Goal: Transaction & Acquisition: Purchase product/service

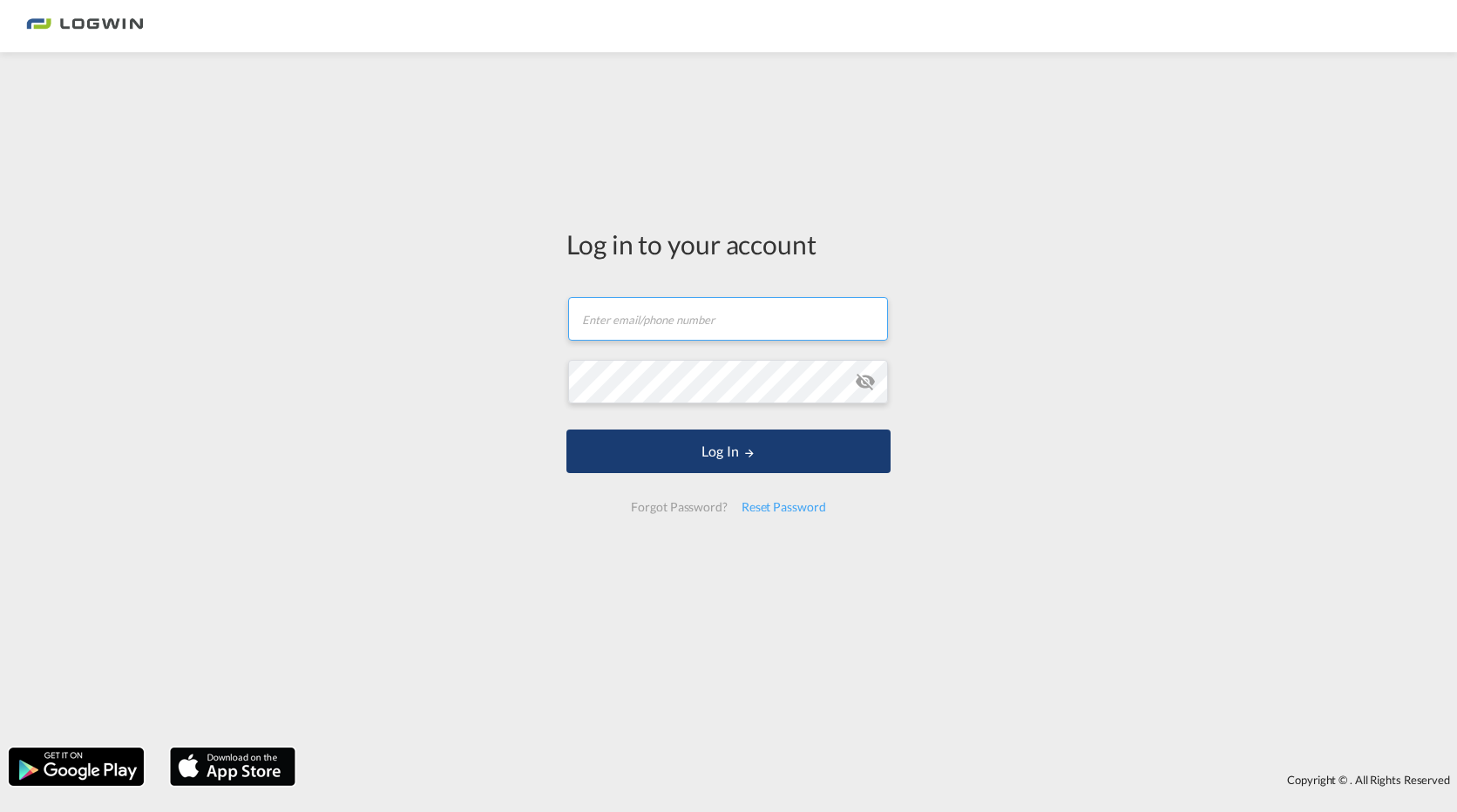
type input "[EMAIL_ADDRESS][DOMAIN_NAME]"
click at [718, 443] on button "Log In" at bounding box center [728, 452] width 324 height 44
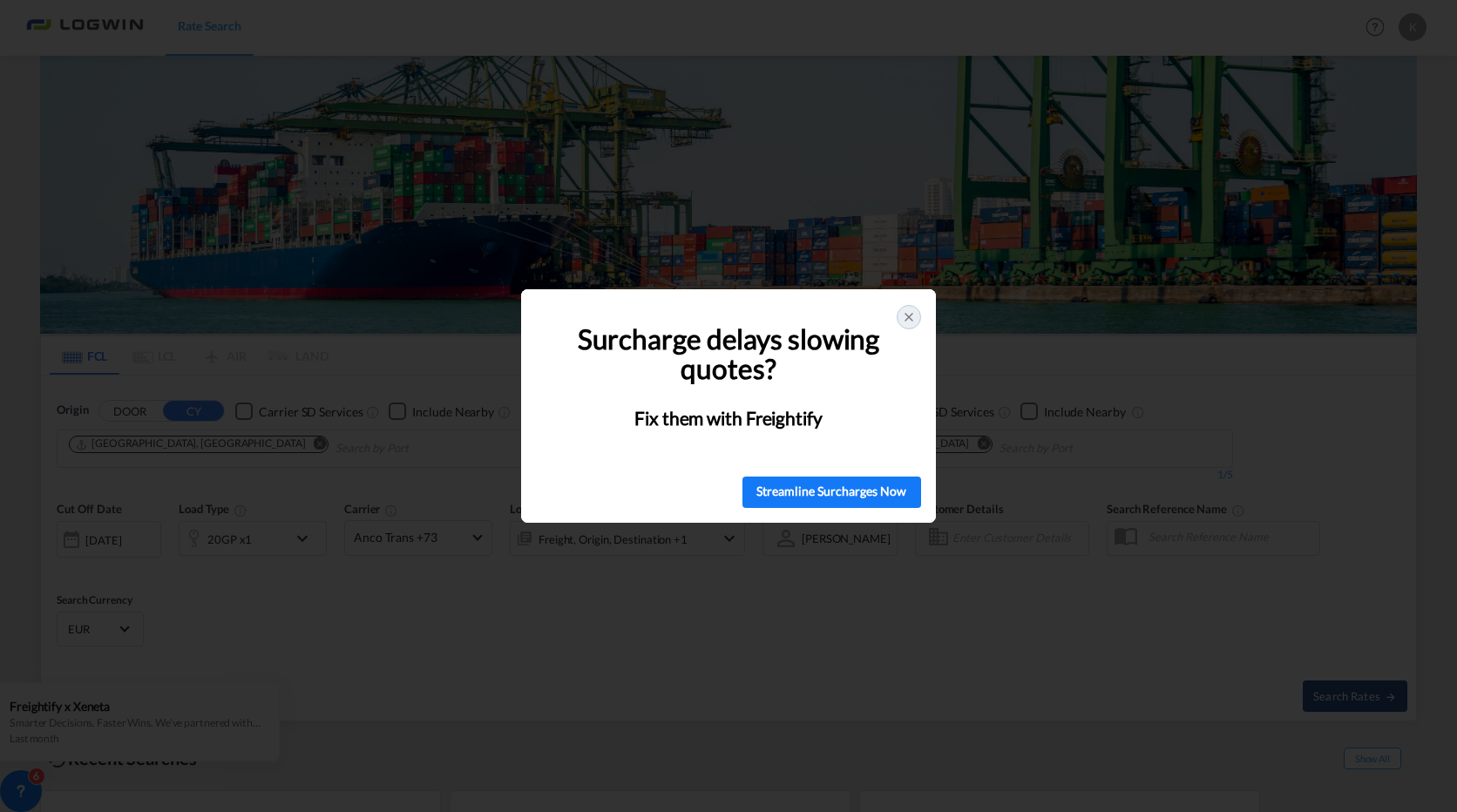
click at [905, 310] on icon at bounding box center [909, 317] width 14 height 14
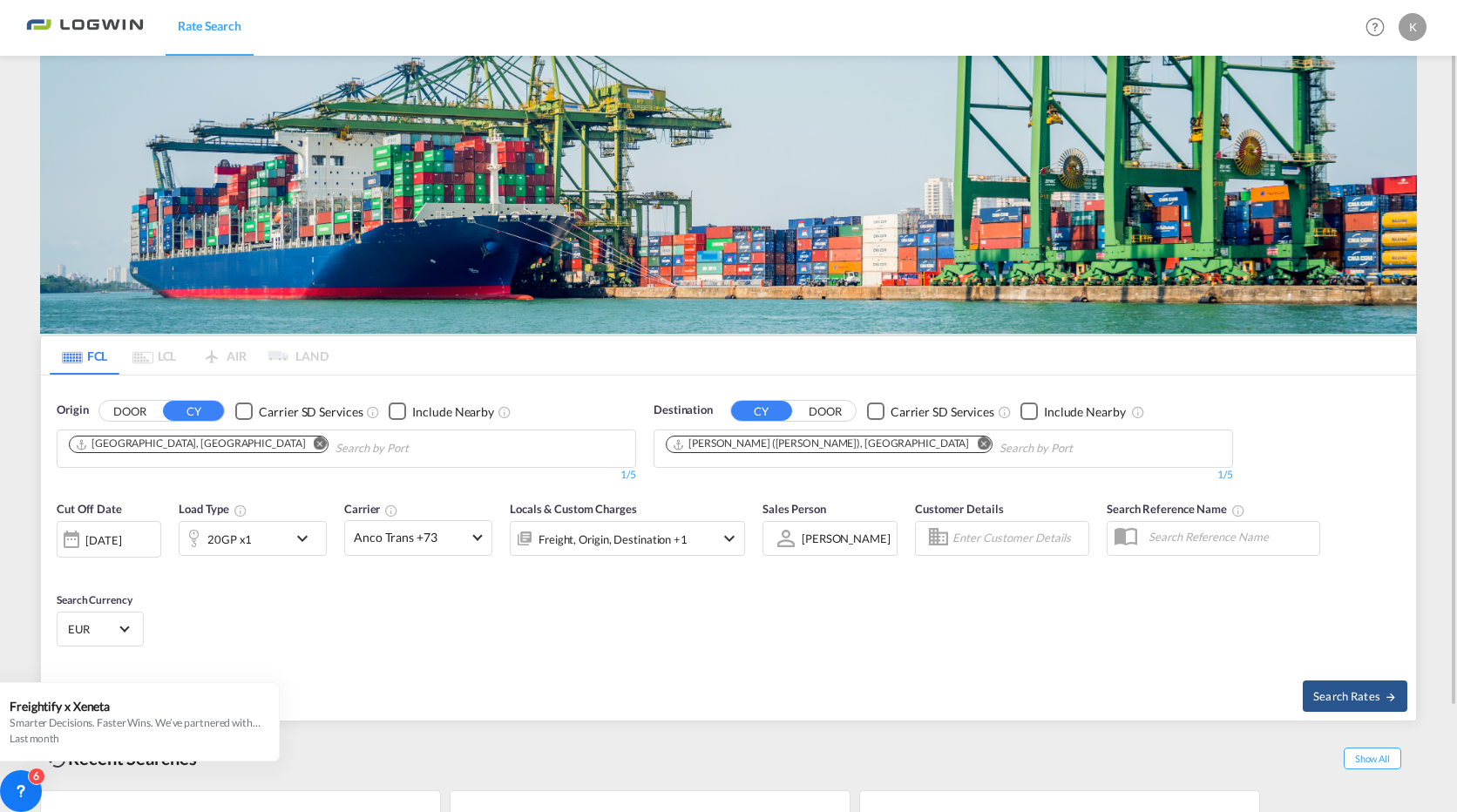
click at [977, 438] on md-icon "Remove" at bounding box center [983, 444] width 13 height 13
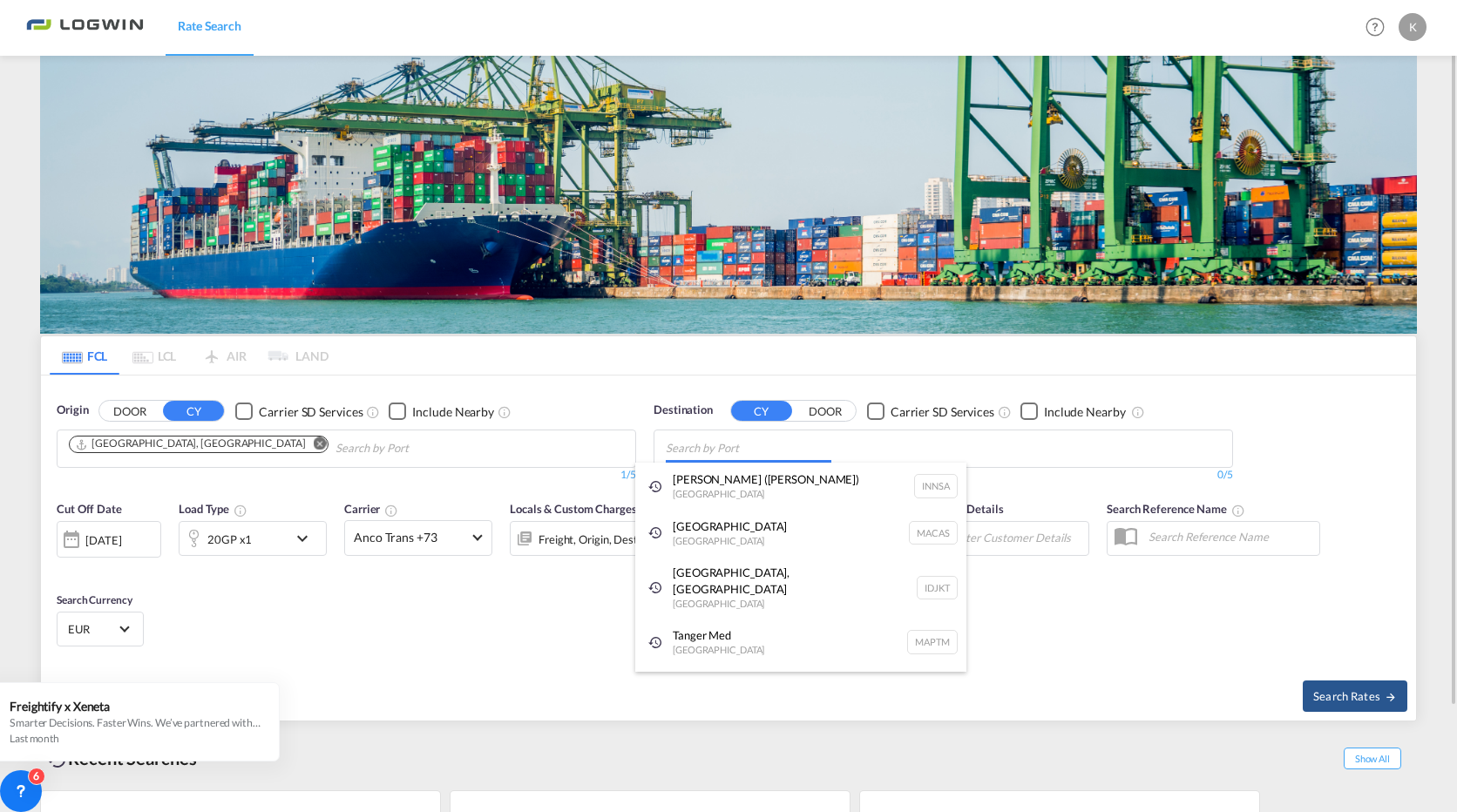
click at [698, 443] on body "Rate Search Rate Search Help Resources Product Release K My Profile Logout FCL …" at bounding box center [728, 406] width 1457 height 812
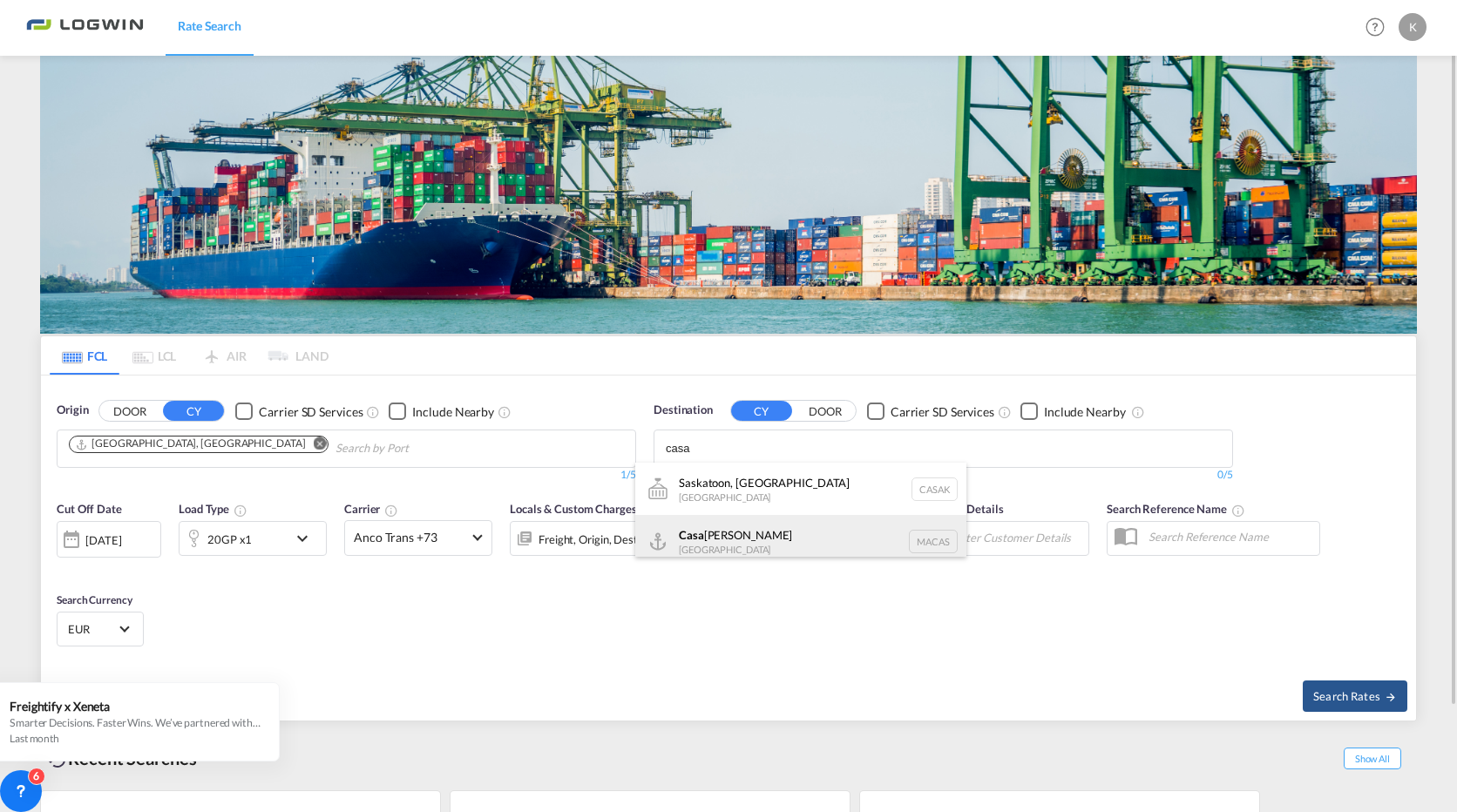
type input "casa"
click at [687, 531] on div "Casa [PERSON_NAME] [GEOGRAPHIC_DATA] [GEOGRAPHIC_DATA]" at bounding box center [801, 540] width 331 height 52
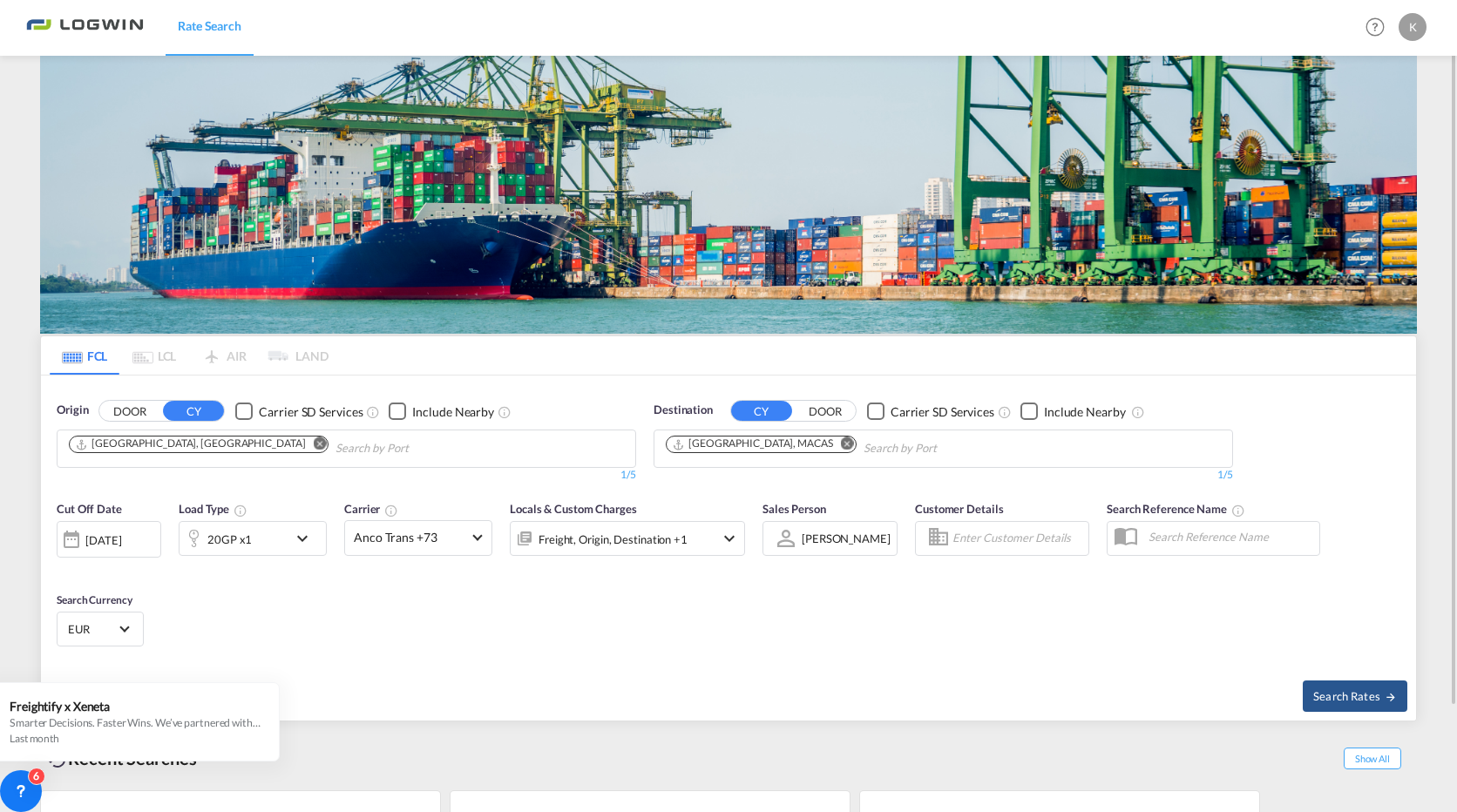
scroll to position [120, 0]
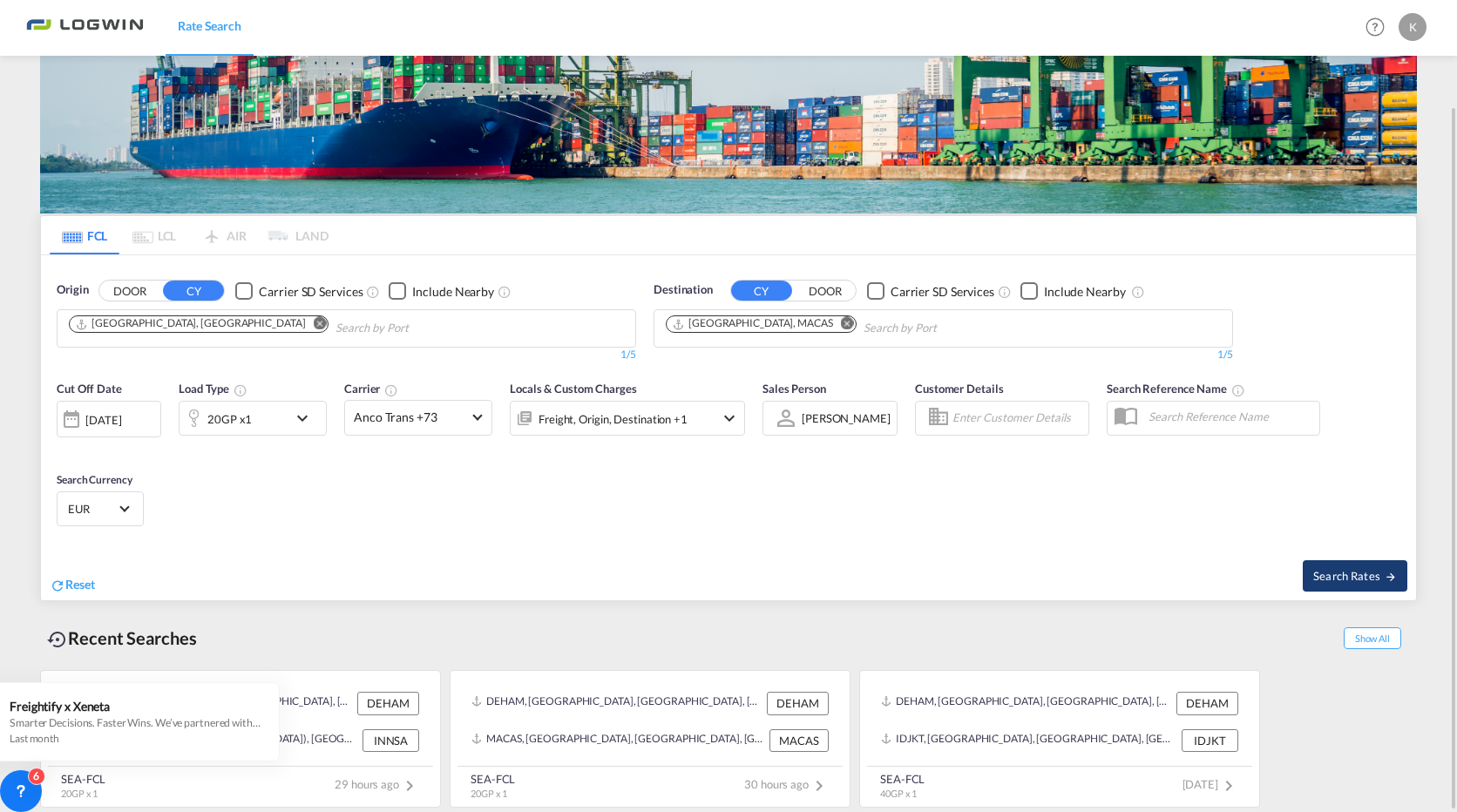
click at [1324, 574] on span "Search Rates" at bounding box center [1355, 576] width 84 height 14
type input "DEHAM to MACAS / [DATE]"
